Goal: Task Accomplishment & Management: Manage account settings

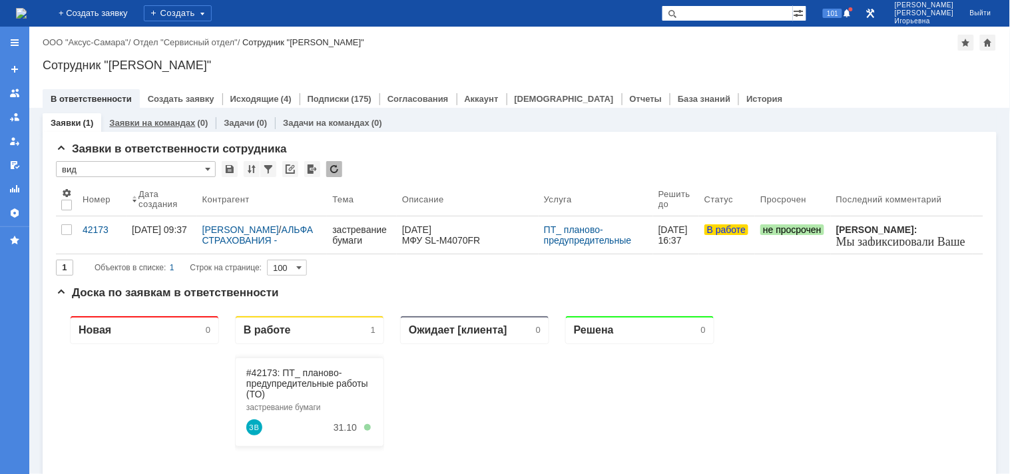
click at [142, 125] on link "Заявки на командах" at bounding box center [152, 123] width 86 height 10
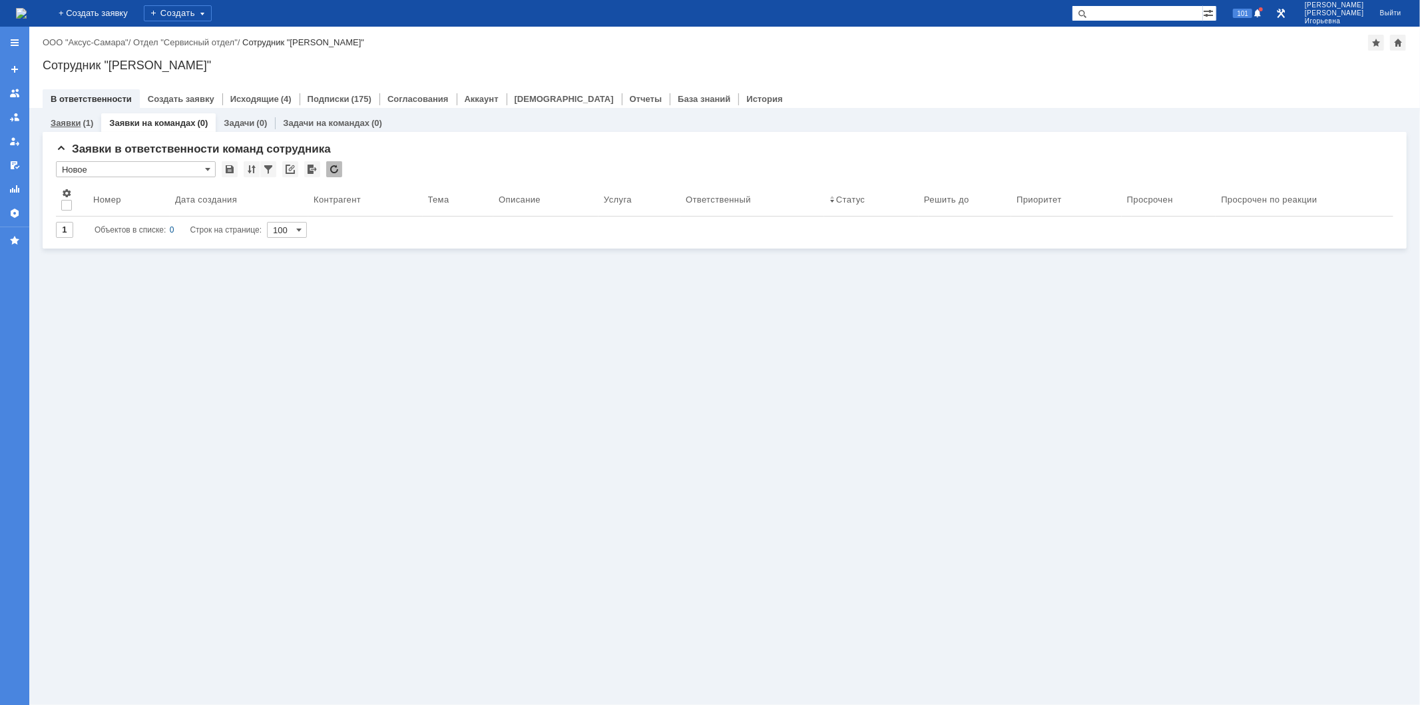
click at [64, 122] on link "Заявки" at bounding box center [66, 123] width 30 height 10
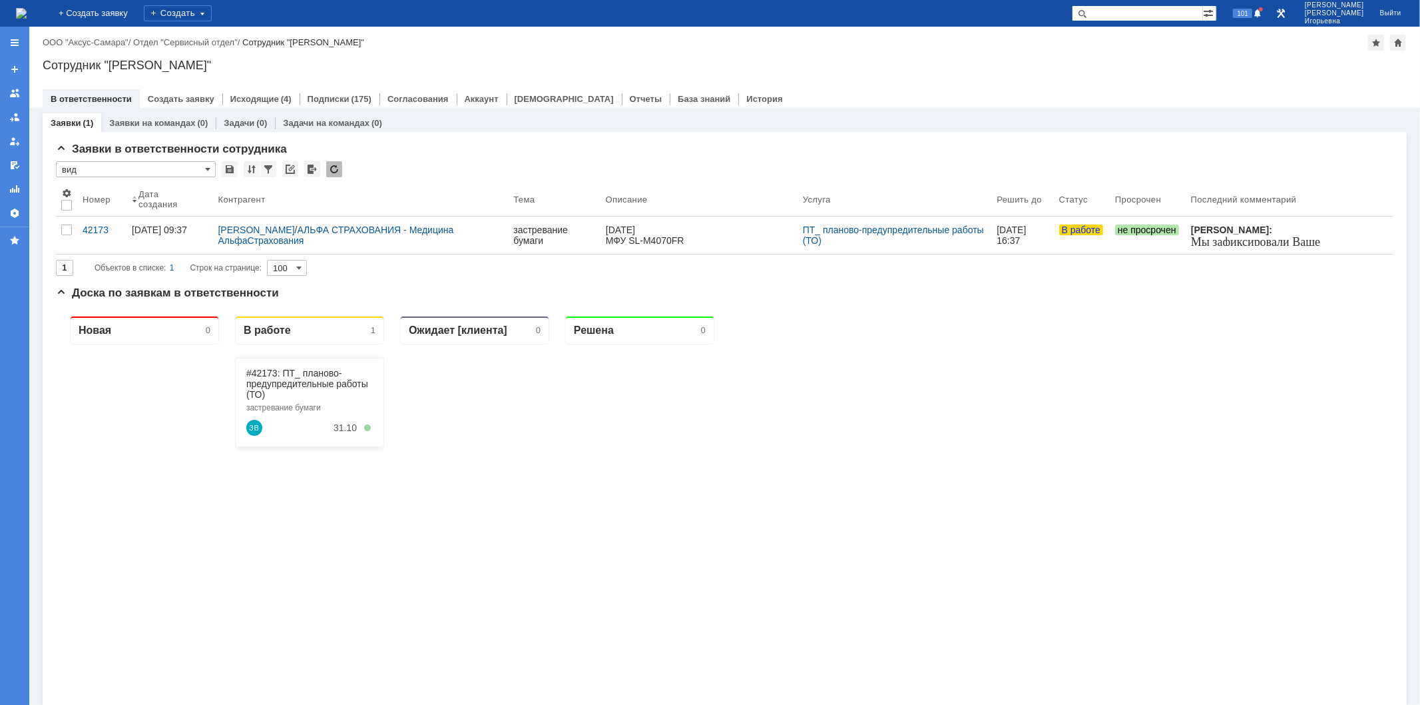
click at [1010, 15] on input "text" at bounding box center [1137, 13] width 131 height 16
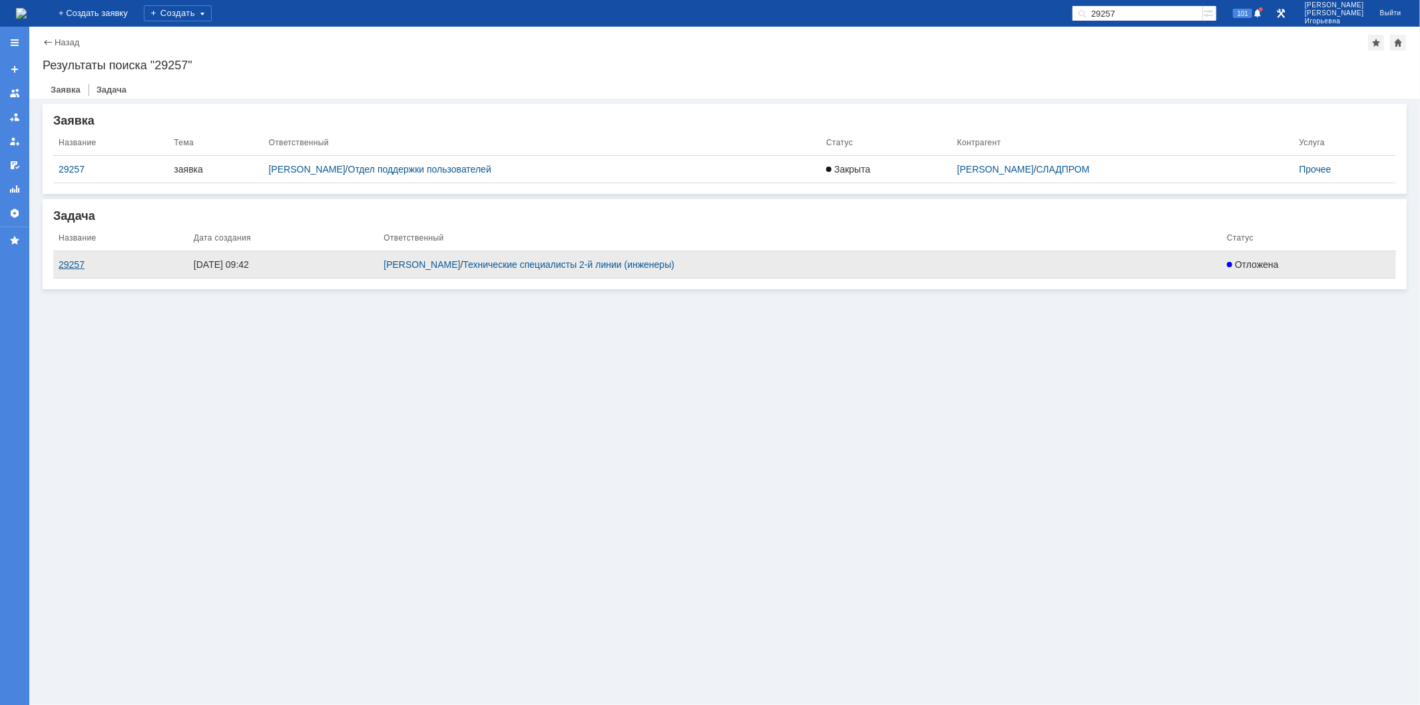
click at [75, 267] on div "29257" at bounding box center [121, 264] width 125 height 11
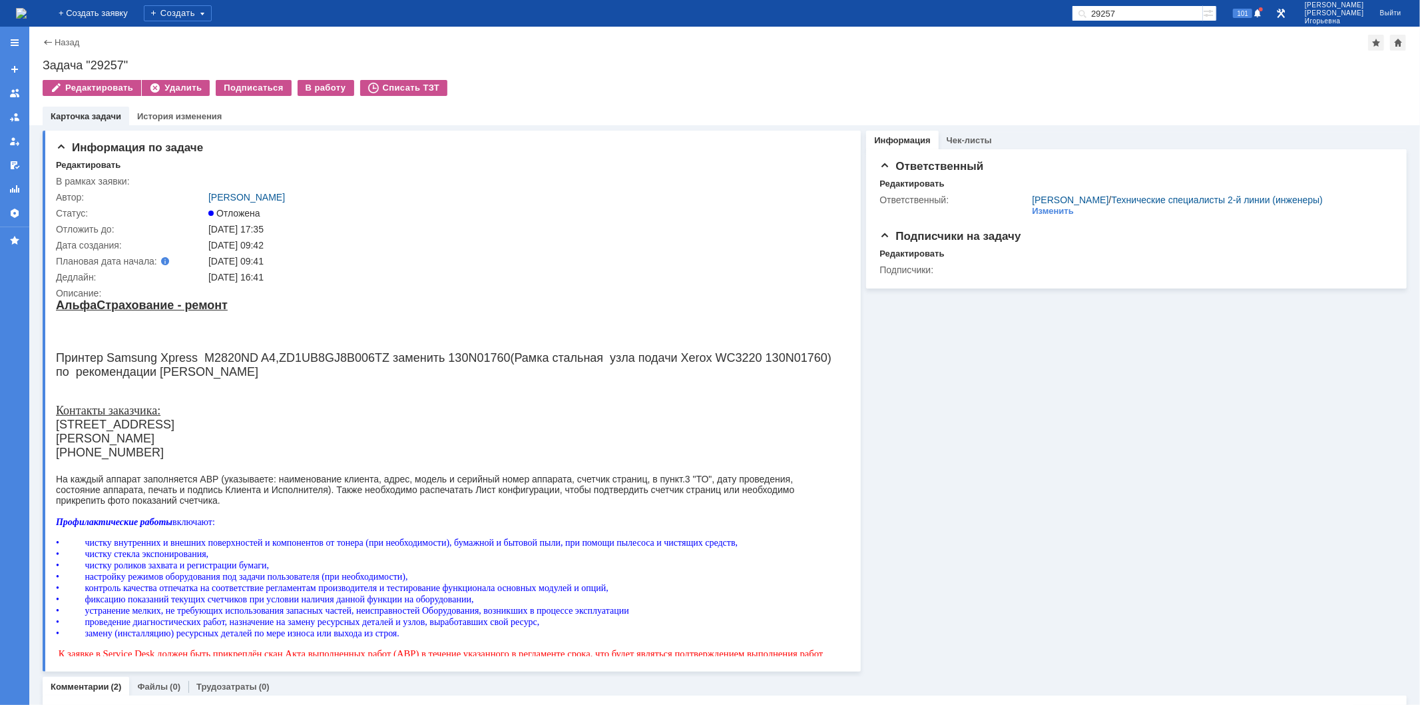
click at [27, 13] on img at bounding box center [21, 13] width 11 height 11
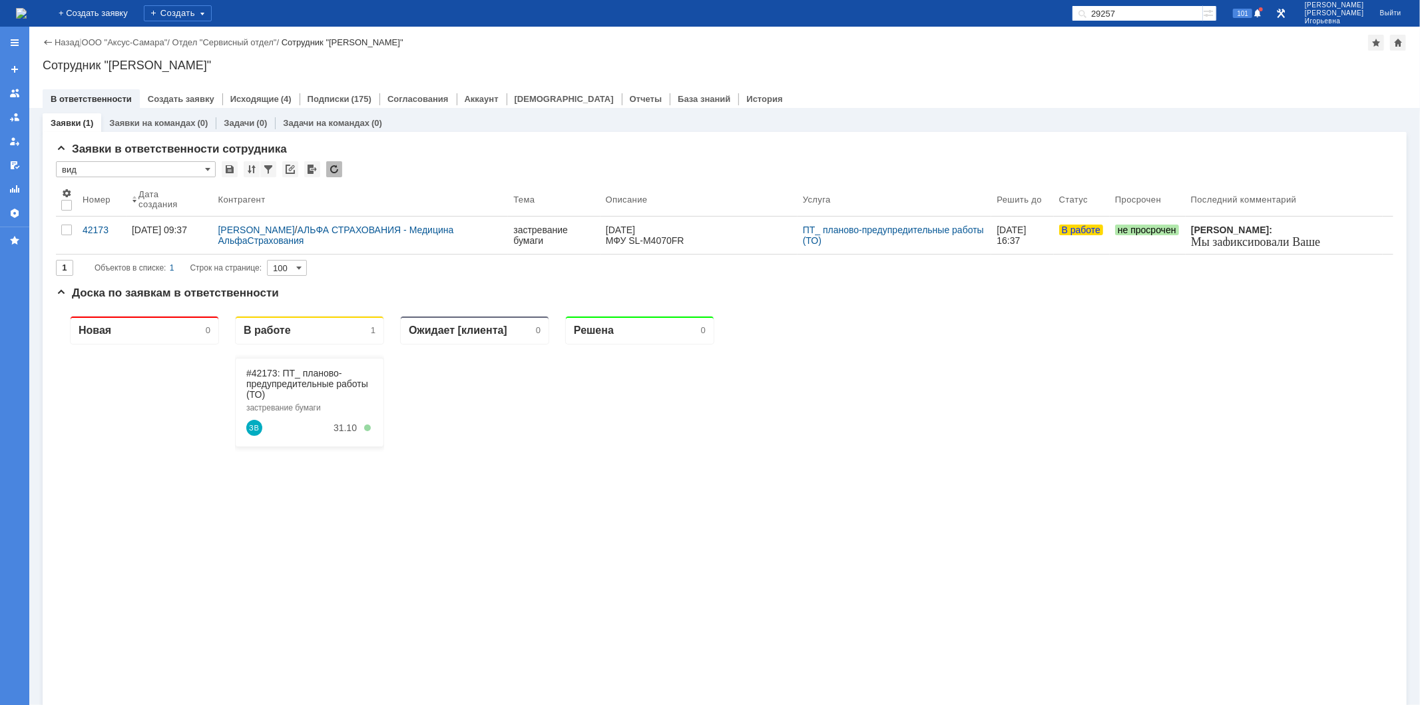
click at [1010, 19] on input "29257" at bounding box center [1137, 13] width 131 height 16
type input "29258"
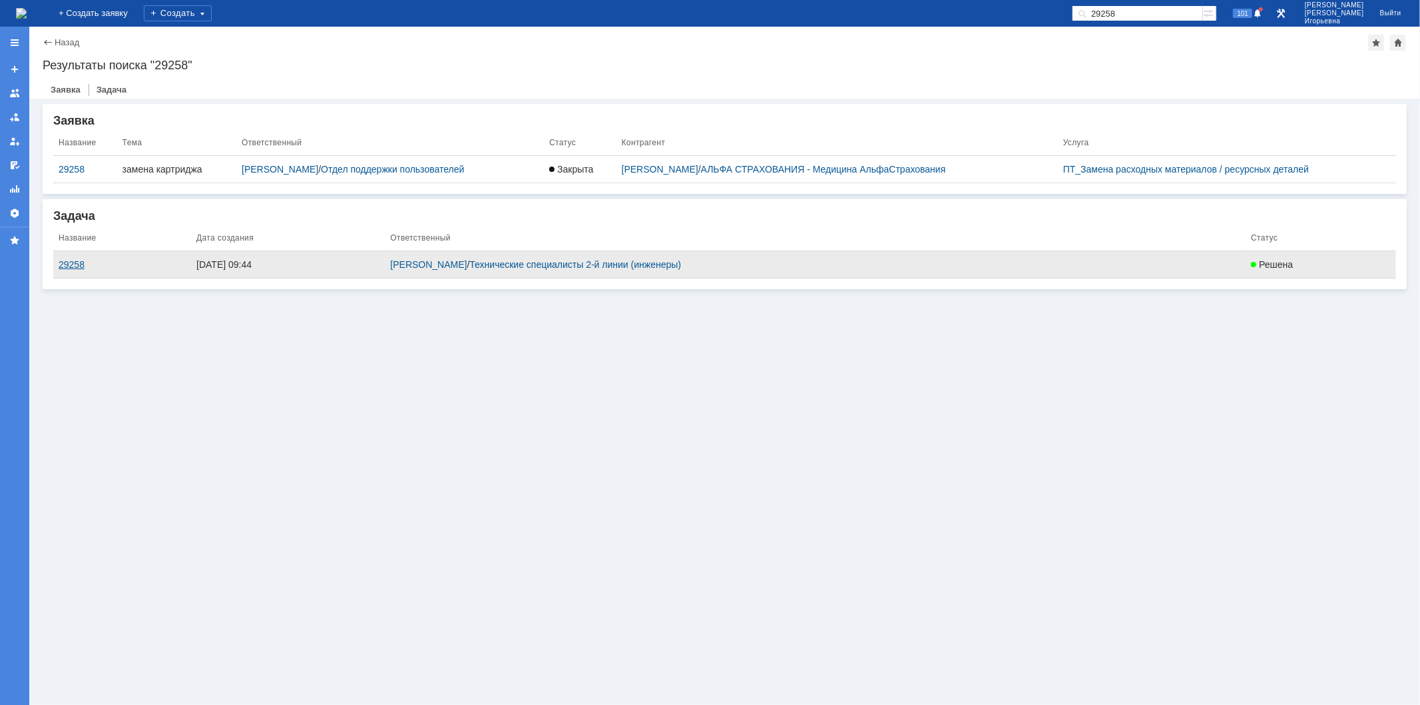
click at [73, 265] on div "29258" at bounding box center [122, 264] width 127 height 11
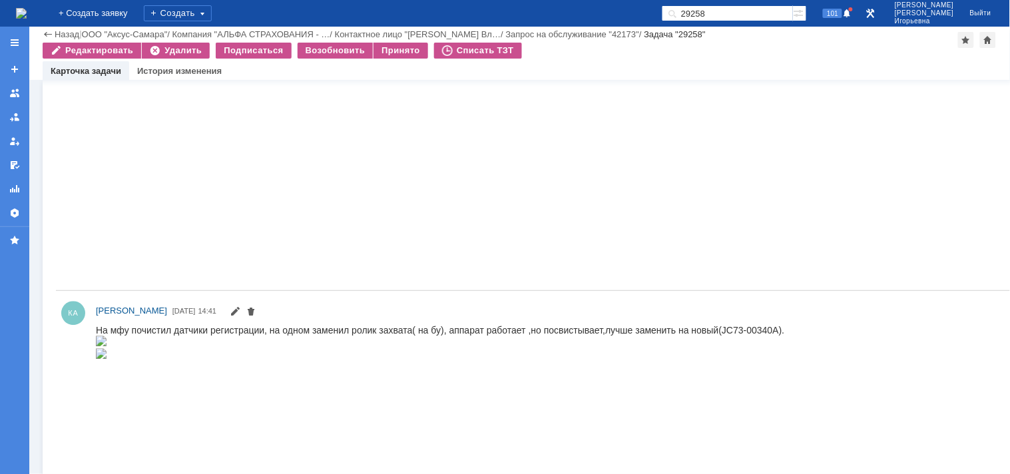
scroll to position [962, 0]
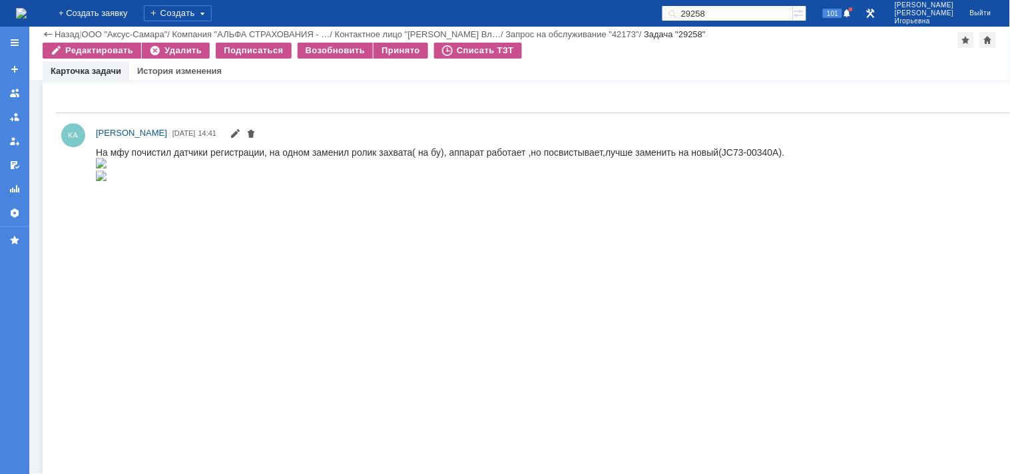
click at [763, 150] on div "На мфу почистил датчики регистрации, на одном заменил ролик захвата( на бу), ап…" at bounding box center [439, 165] width 689 height 36
copy div "00340A"
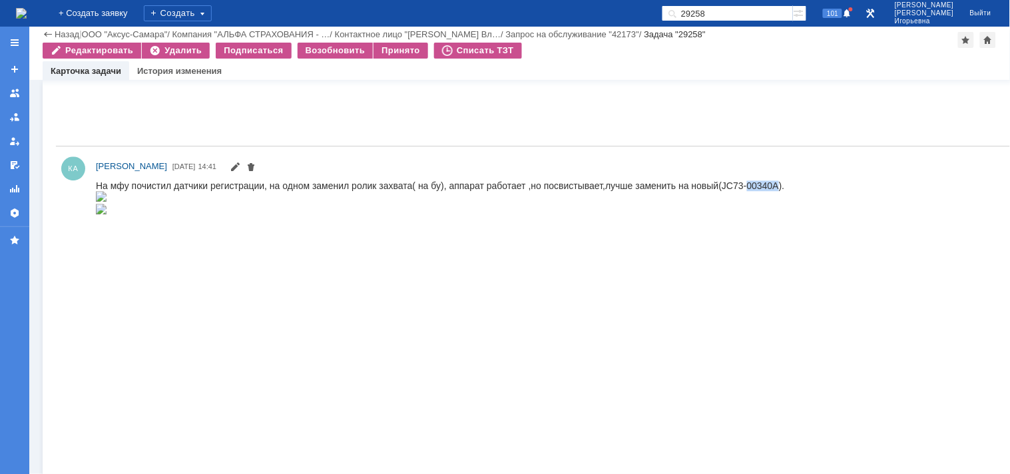
scroll to position [882, 0]
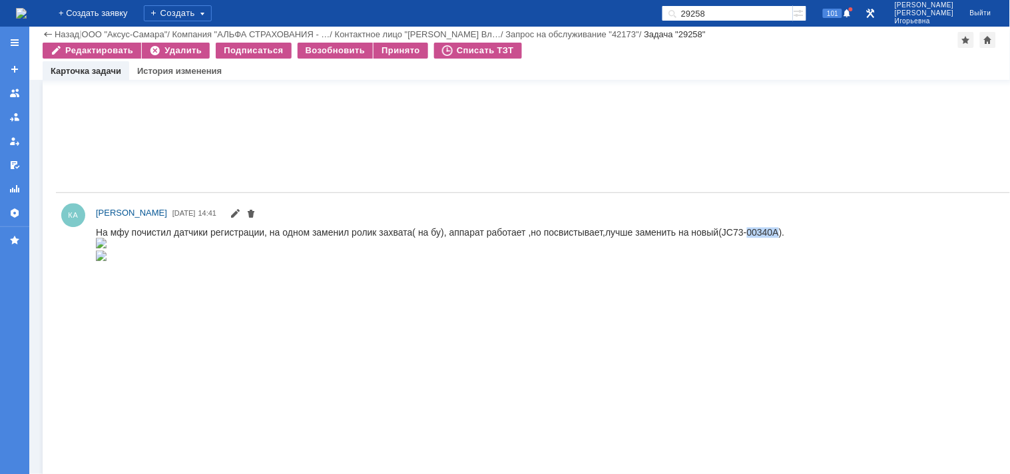
click at [106, 248] on img at bounding box center [100, 242] width 11 height 11
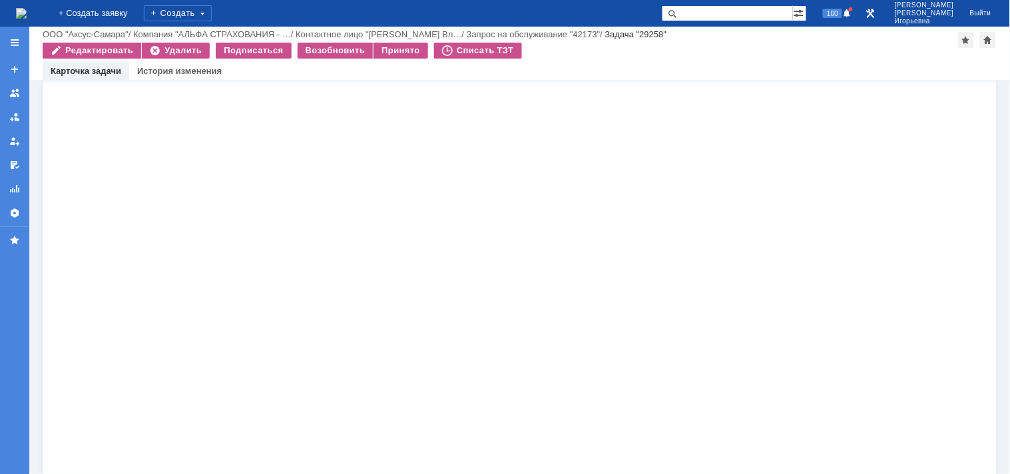
scroll to position [1554, 0]
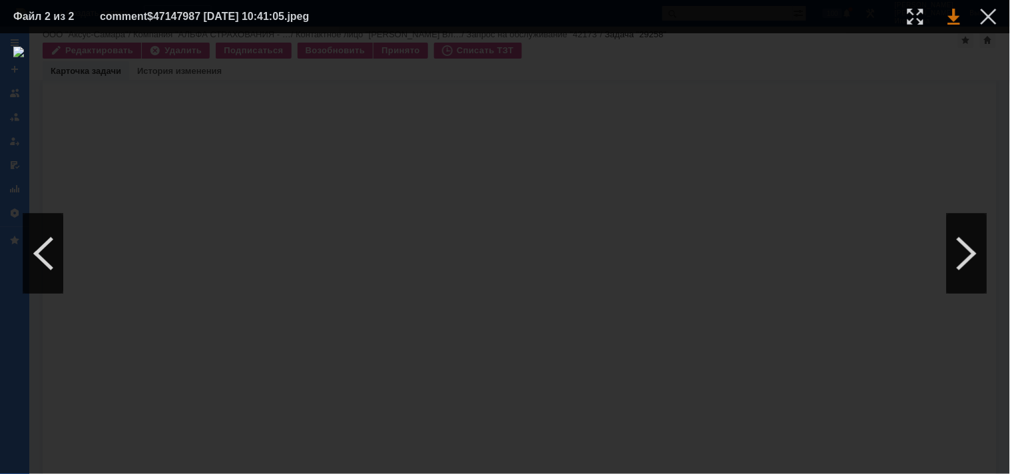
click at [954, 16] on link at bounding box center [954, 17] width 12 height 16
click at [986, 15] on div at bounding box center [989, 17] width 16 height 16
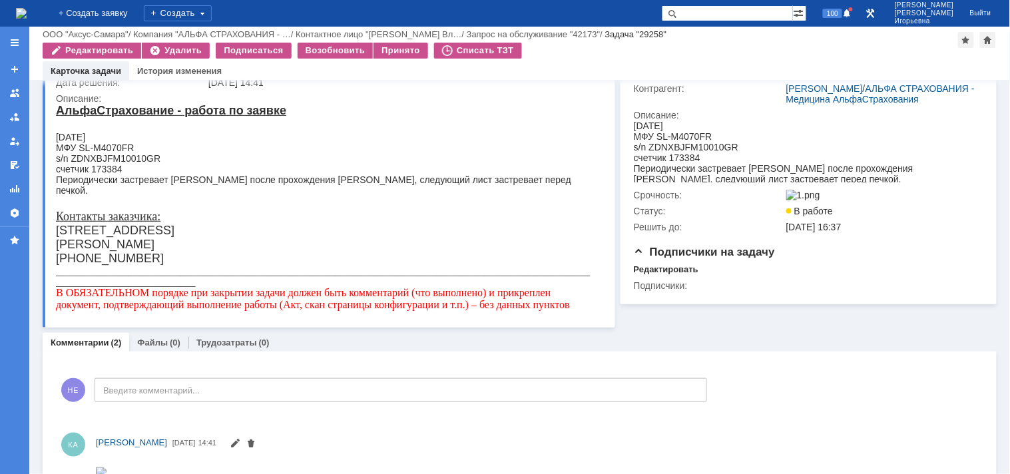
scroll to position [148, 0]
click at [130, 157] on div "s/n ZDNXBJFM10010GR" at bounding box center [323, 159] width 537 height 11
copy div "ZDNXBJFM10010GR"
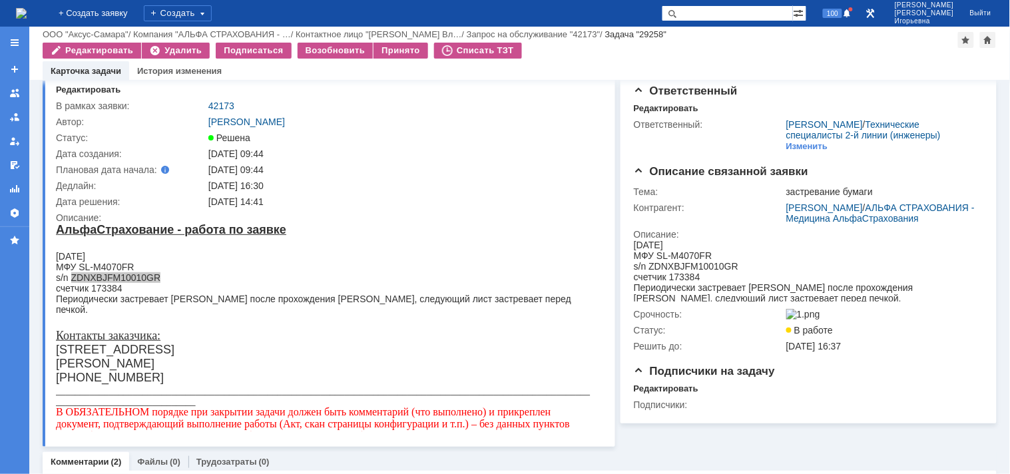
scroll to position [0, 0]
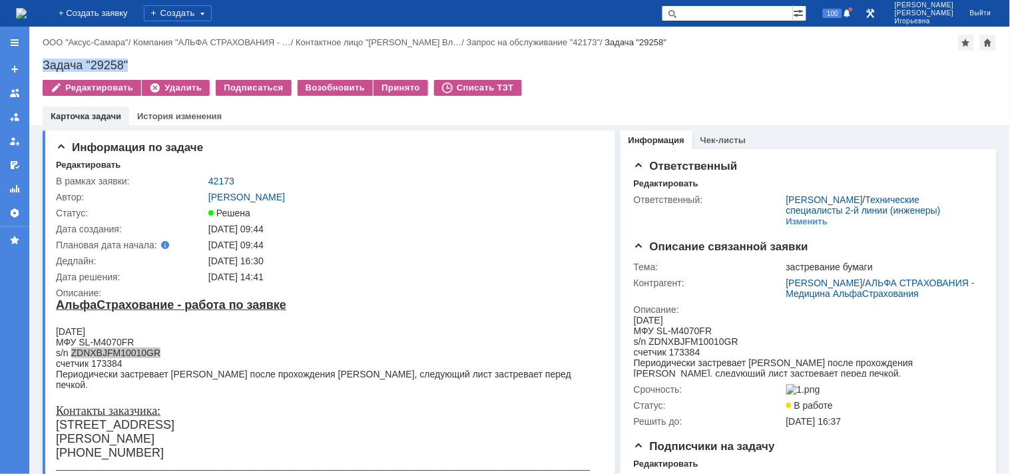
drag, startPoint x: 147, startPoint y: 63, endPoint x: 41, endPoint y: 61, distance: 105.3
click at [41, 61] on div "Назад | ООО "Аксус-Самара" / Компания "АЛЬФА СТРАХОВАНИЯ - … / Контактное лицо …" at bounding box center [519, 76] width 981 height 99
copy div "Задача "29258""
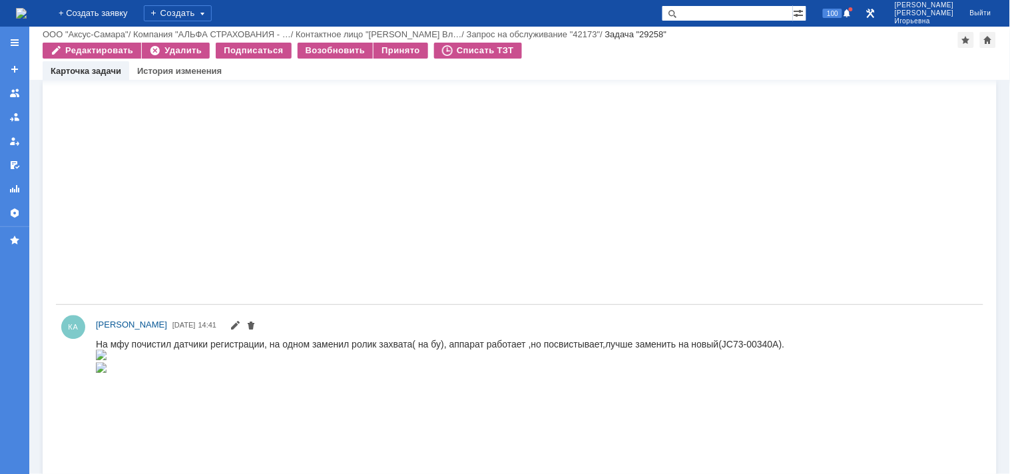
scroll to position [814, 0]
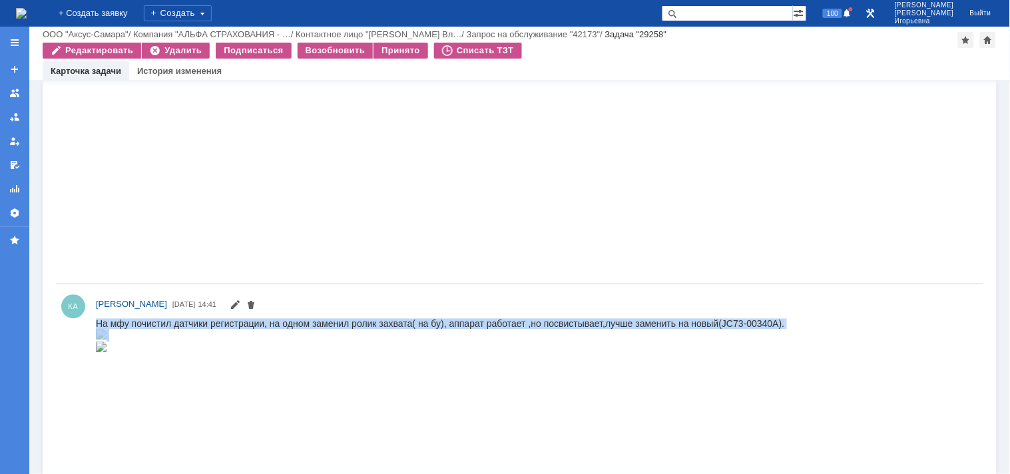
drag, startPoint x: 774, startPoint y: 321, endPoint x: 283, endPoint y: 294, distance: 491.6
click at [283, 318] on html "На мфу почистил датчики регистрации, на одном заменил ролик захвата( на бу), ап…" at bounding box center [530, 336] width 871 height 36
click at [359, 326] on div "На мфу почистил датчики регистрации, на одном заменил ролик захвата( на бу), ап…" at bounding box center [439, 336] width 689 height 36
drag, startPoint x: 133, startPoint y: 321, endPoint x: 799, endPoint y: 322, distance: 666.6
click at [799, 322] on html "На мфу почистил датчики регистрации, на одном заменил ролик захвата( на бу), ап…" at bounding box center [530, 336] width 871 height 36
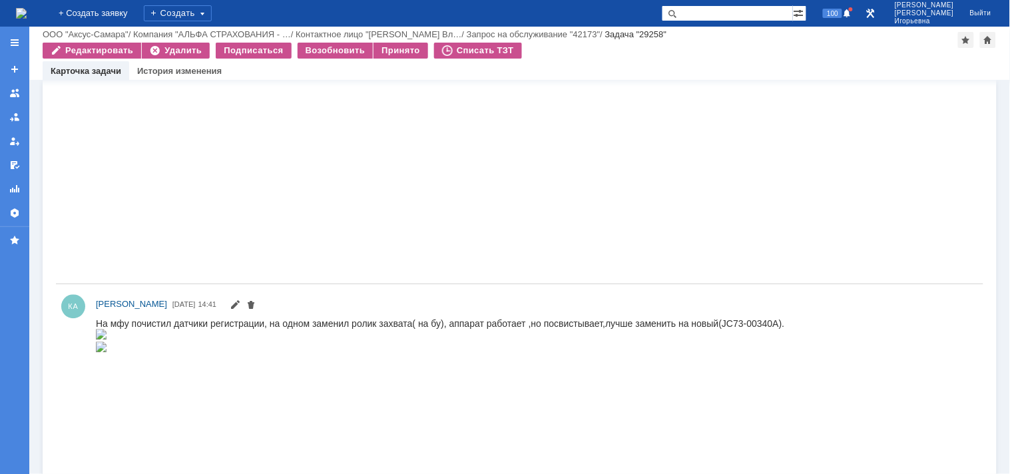
click at [806, 320] on html "На мфу почистил датчики регистрации, на одном заменил ролик захвата( на бу), ап…" at bounding box center [530, 336] width 871 height 36
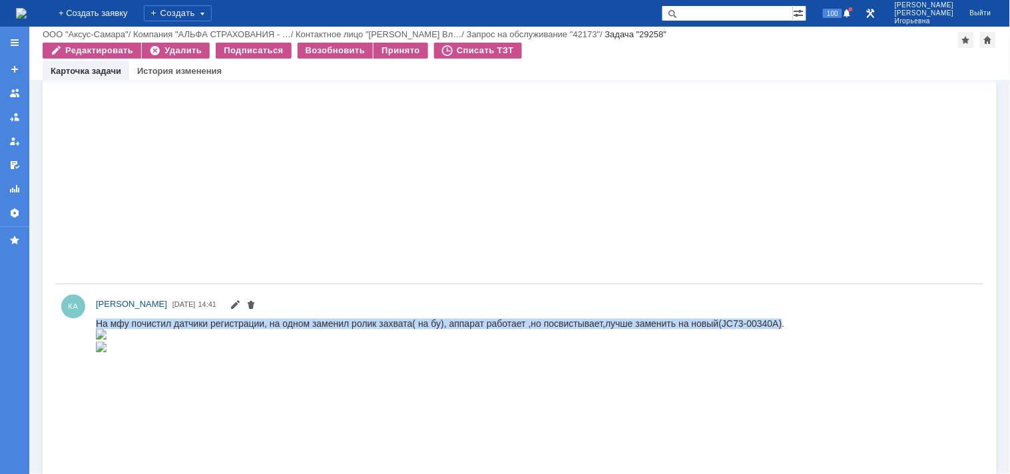
drag, startPoint x: 782, startPoint y: 323, endPoint x: 589, endPoint y: 307, distance: 193.8
click at [589, 318] on html "На мфу почистил датчики регистрации, на одном заменил ролик захвата( на бу), ап…" at bounding box center [530, 336] width 871 height 36
copy div "На мфу почистил датчики регистрации, на одном заменил ролик захвата( на бу), ап…"
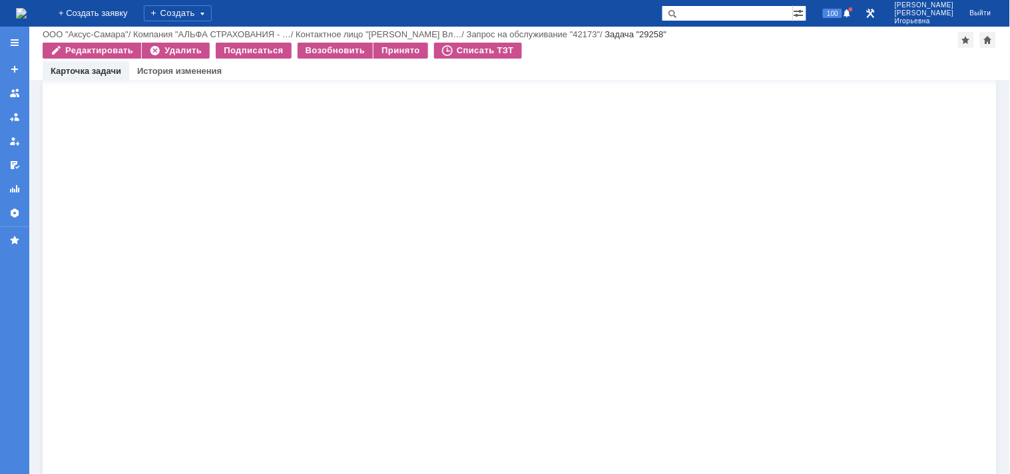
scroll to position [1183, 0]
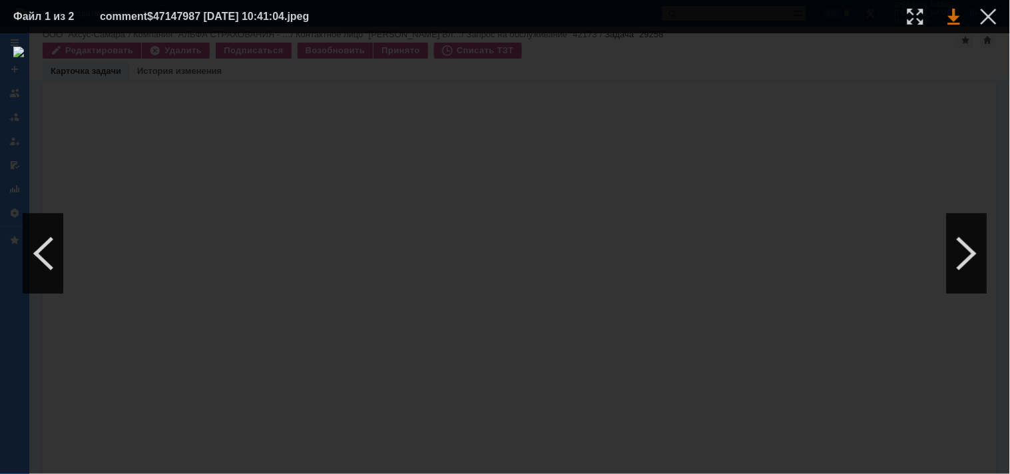
click at [953, 23] on link at bounding box center [954, 17] width 12 height 16
click at [988, 18] on div at bounding box center [989, 17] width 16 height 16
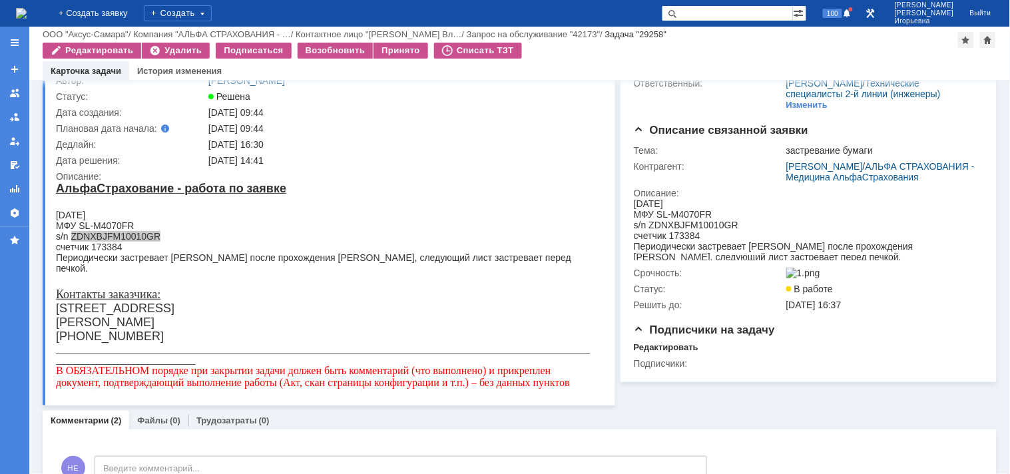
scroll to position [0, 0]
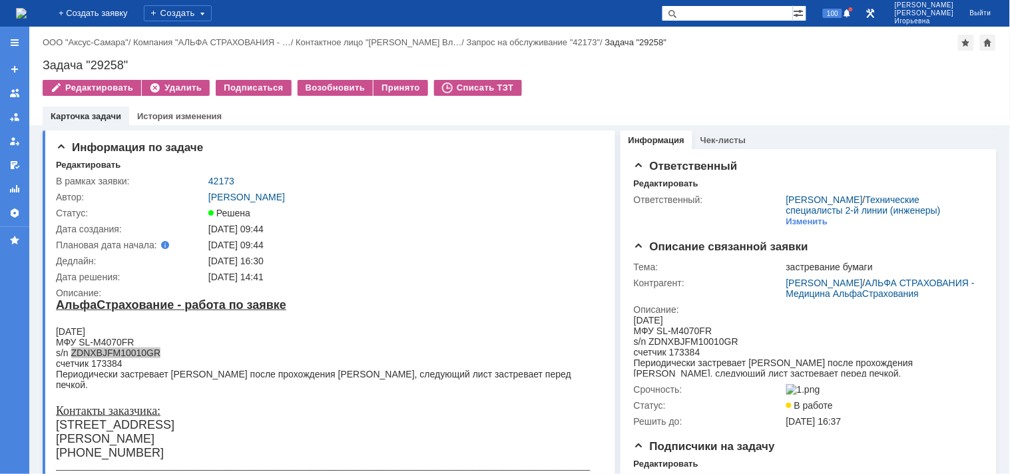
click at [109, 63] on div "Задача "29258"" at bounding box center [520, 65] width 954 height 13
copy div "29258"
click at [228, 178] on link "42173" at bounding box center [221, 181] width 26 height 11
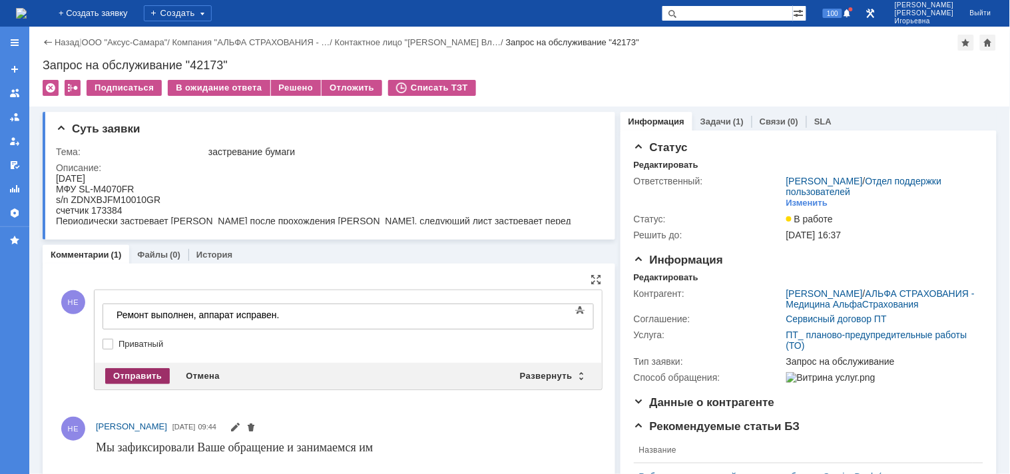
click at [134, 374] on div "Отправить" at bounding box center [137, 376] width 65 height 16
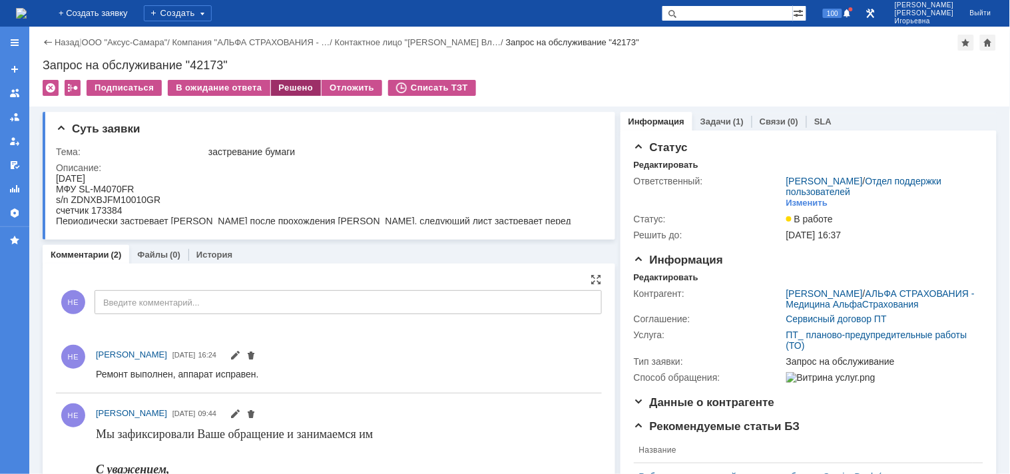
click at [287, 87] on div "Решено" at bounding box center [296, 88] width 51 height 16
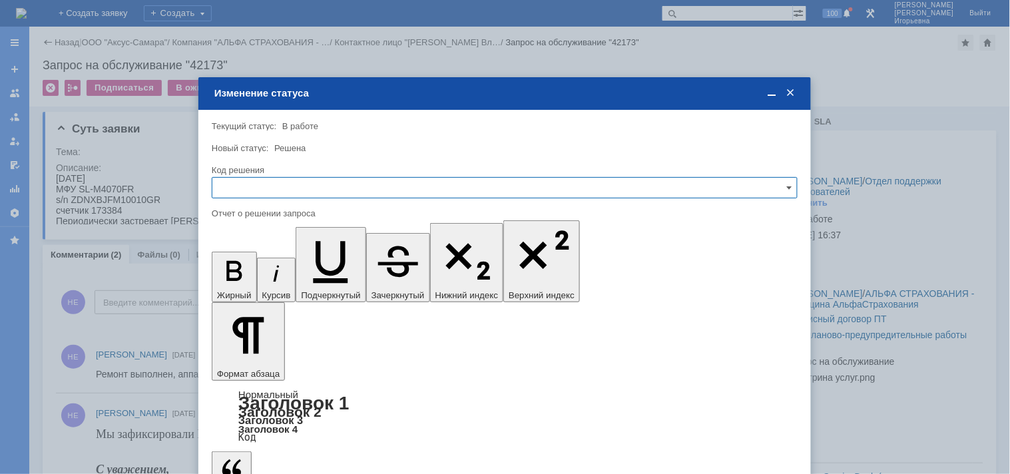
click at [277, 180] on input "text" at bounding box center [505, 187] width 586 height 21
drag, startPoint x: 245, startPoint y: 275, endPoint x: 67, endPoint y: 87, distance: 259.1
click at [245, 275] on span "Решено" at bounding box center [504, 277] width 569 height 11
type input "Решено"
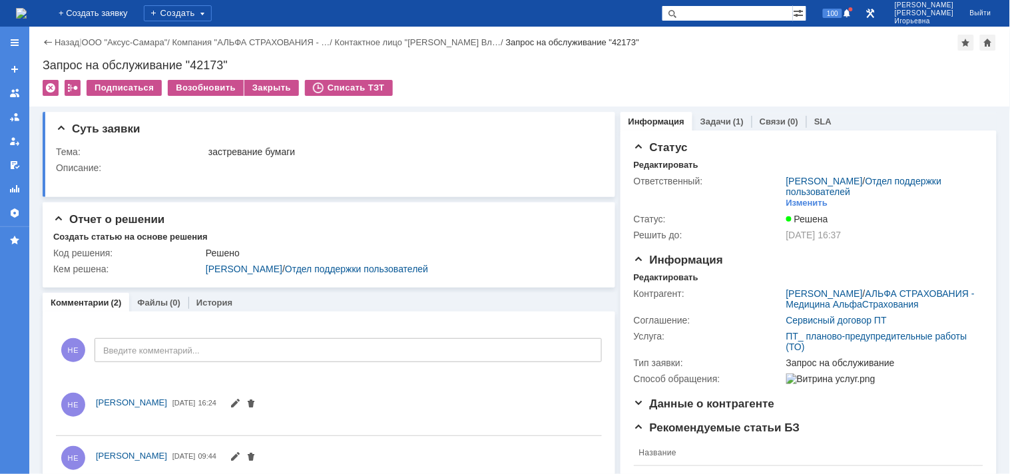
click at [27, 11] on img at bounding box center [21, 13] width 11 height 11
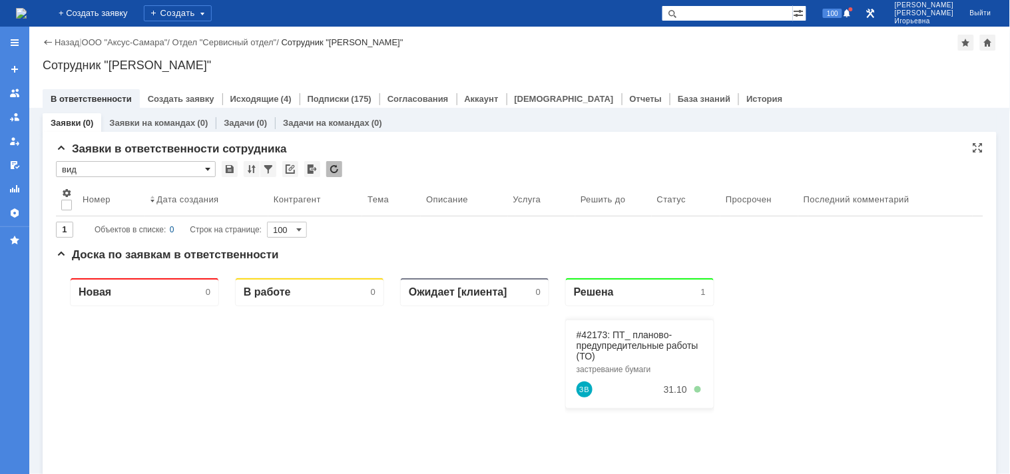
click at [209, 167] on span at bounding box center [207, 169] width 5 height 11
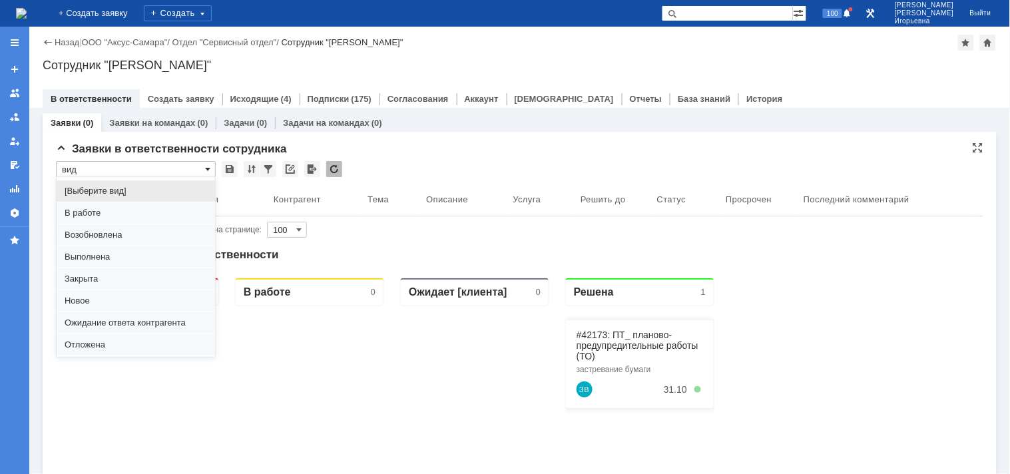
scroll to position [37, 0]
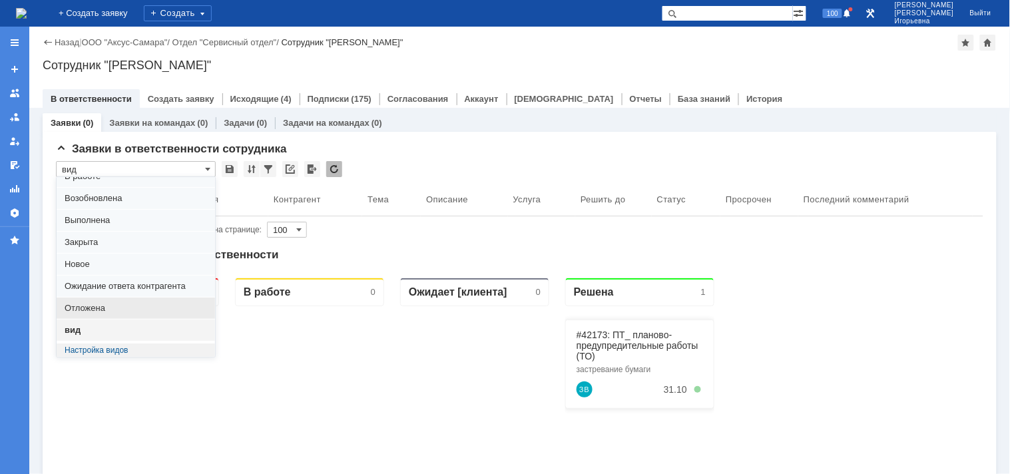
click at [89, 307] on span "Отложена" at bounding box center [136, 308] width 143 height 11
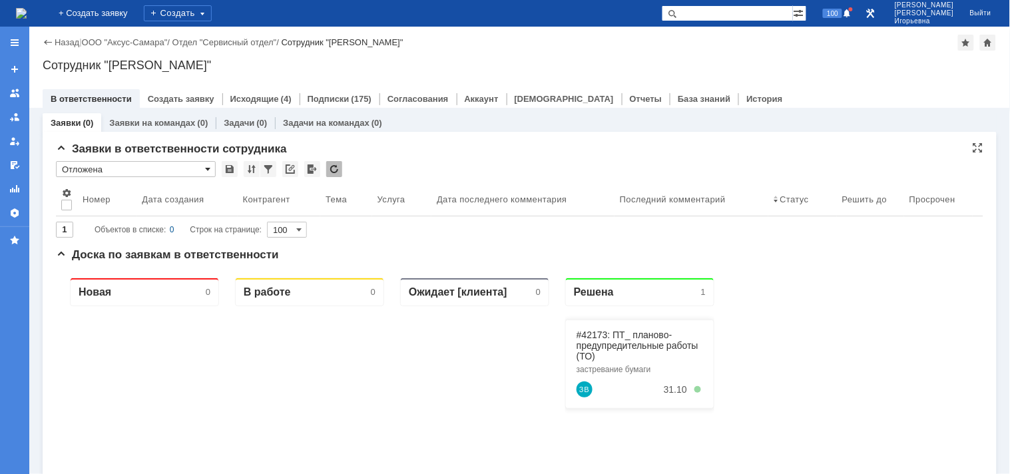
click at [208, 168] on span at bounding box center [207, 169] width 5 height 11
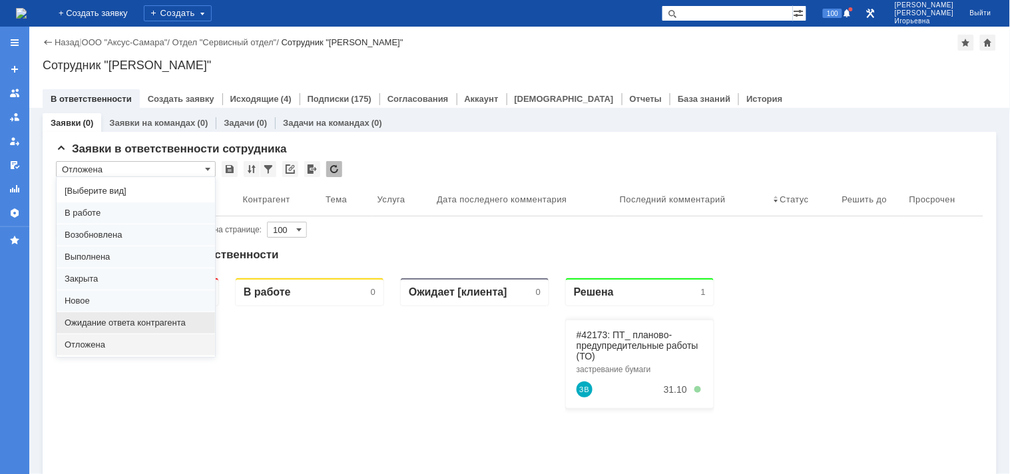
click at [88, 323] on span "Ожидание ответа контрагента" at bounding box center [136, 323] width 143 height 11
type input "Ожидание ответа контрагента"
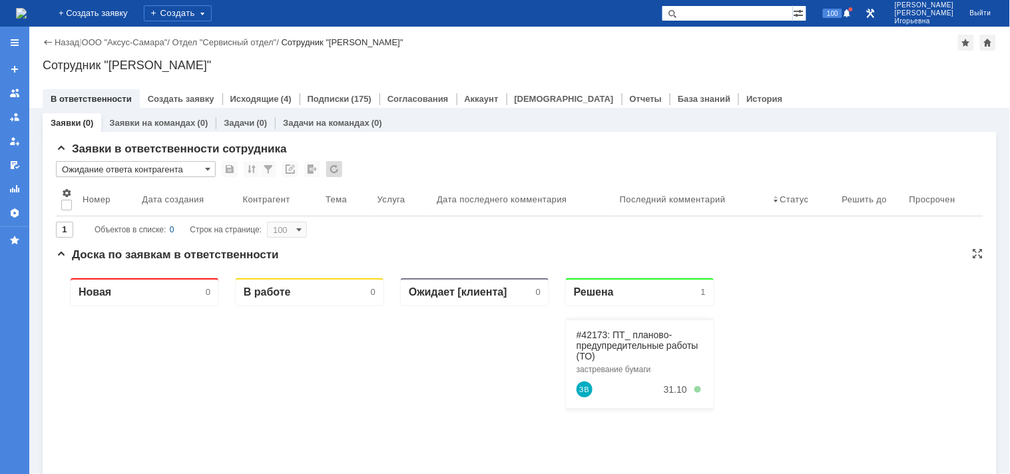
type input "20"
click at [208, 165] on span at bounding box center [207, 169] width 5 height 11
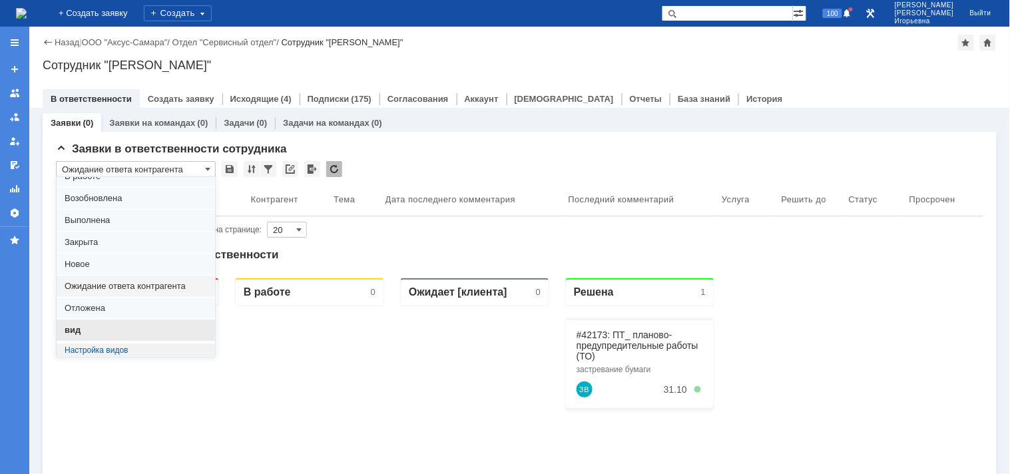
click at [85, 329] on span "вид" at bounding box center [136, 330] width 143 height 11
type input "вид"
type input "100"
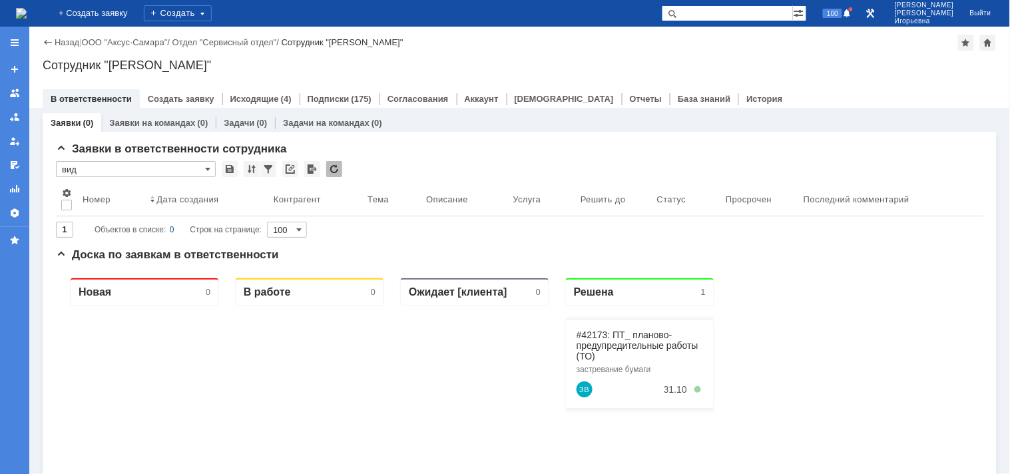
type input "вид"
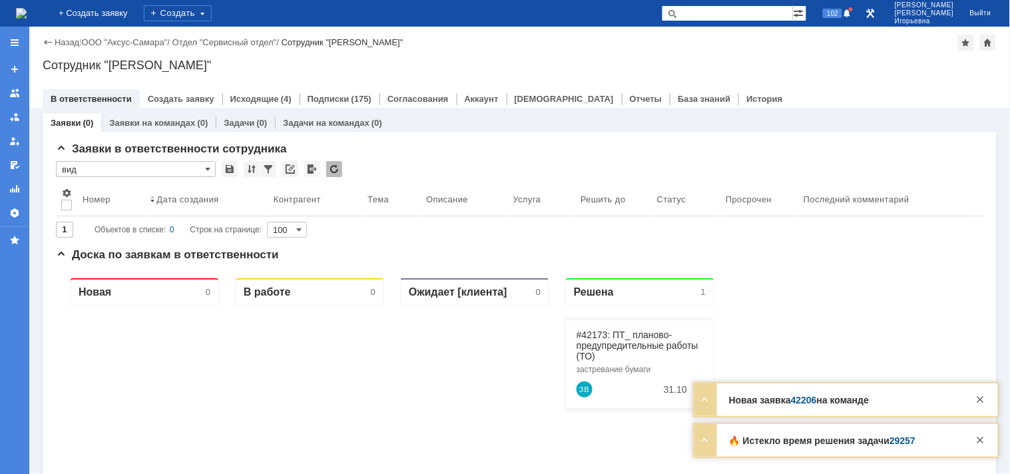
click at [735, 5] on input "text" at bounding box center [727, 13] width 131 height 16
type input "29257"
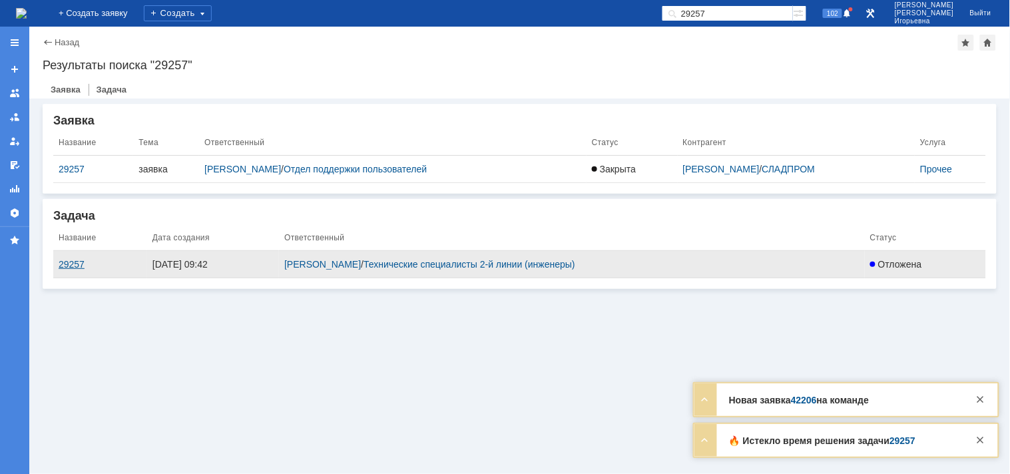
click at [71, 264] on div "29257" at bounding box center [100, 264] width 83 height 11
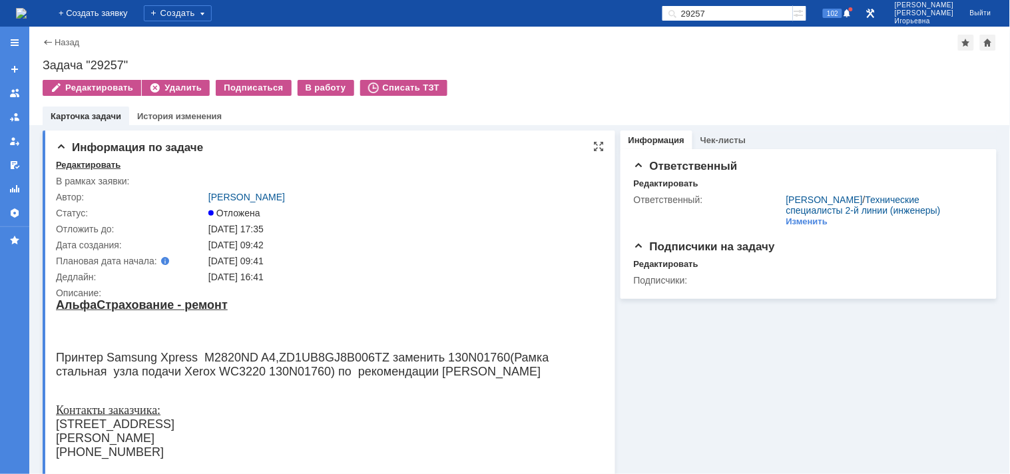
click at [103, 162] on div "Редактировать" at bounding box center [88, 165] width 65 height 11
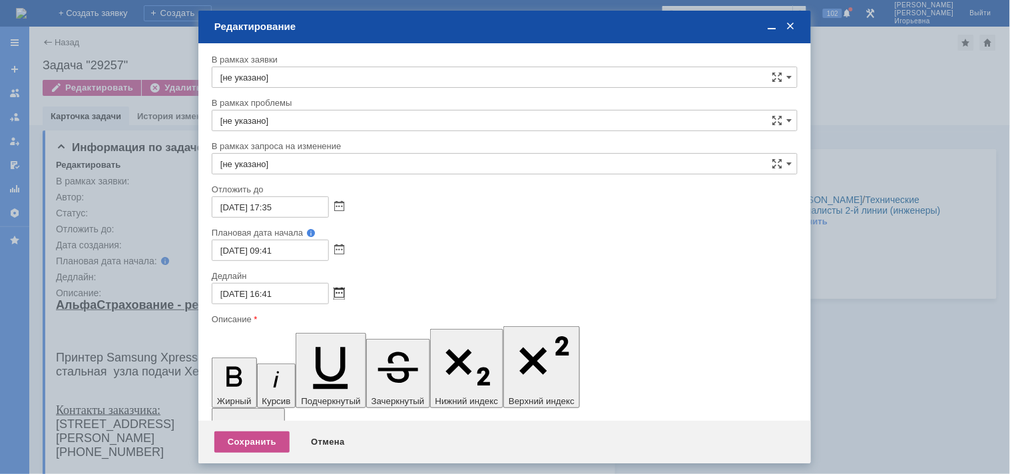
click at [337, 288] on span at bounding box center [339, 293] width 10 height 11
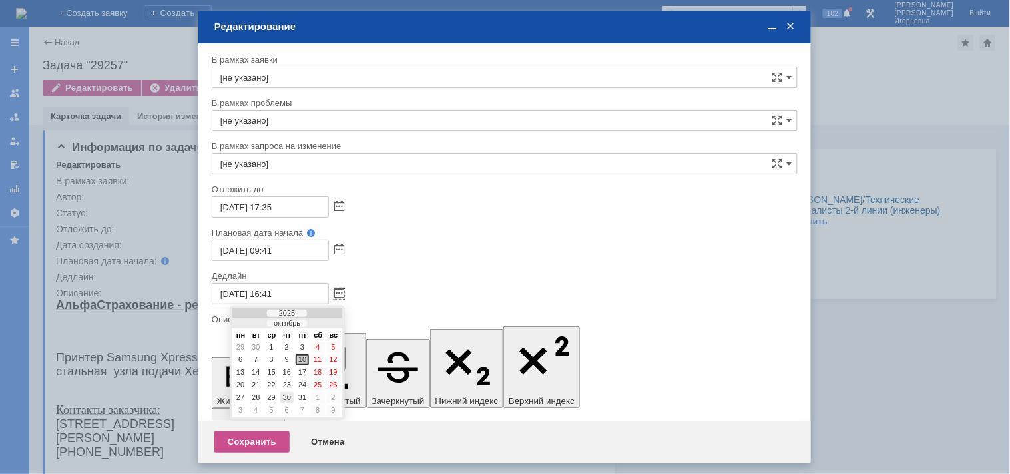
drag, startPoint x: 287, startPoint y: 394, endPoint x: 79, endPoint y: 34, distance: 416.2
click at [287, 394] on div "30" at bounding box center [286, 397] width 13 height 11
type input "[DATE] 16:41"
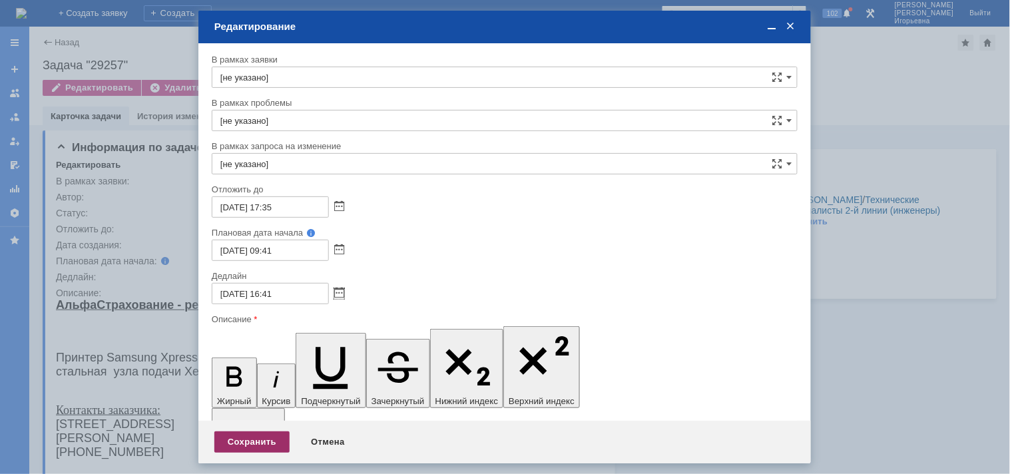
click at [257, 443] on div "Сохранить" at bounding box center [251, 442] width 75 height 21
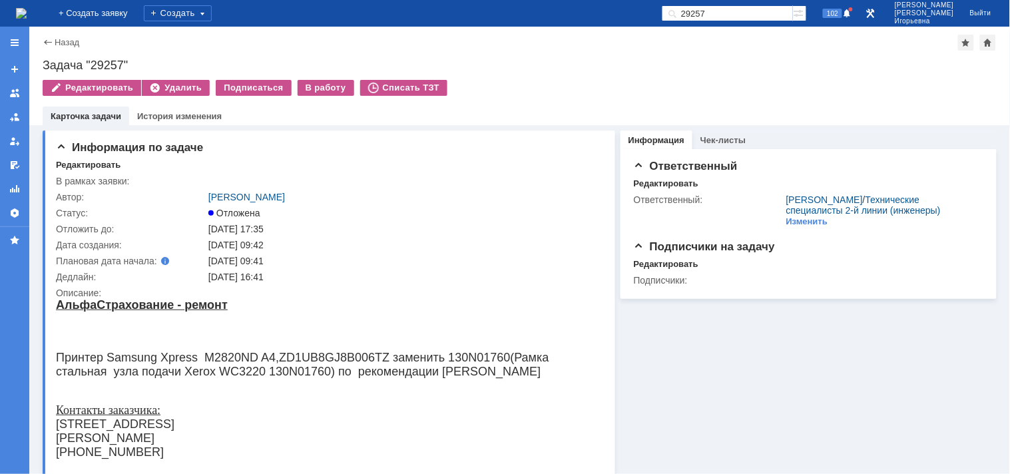
click at [27, 9] on img at bounding box center [21, 13] width 11 height 11
